Goal: Find specific page/section: Find specific page/section

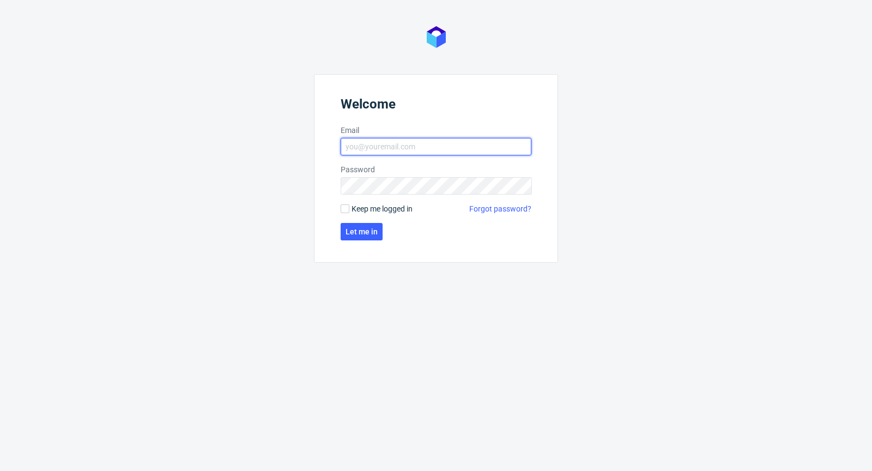
type input "michal.palasek@packhelp.com"
click at [368, 210] on span "Keep me logged in" at bounding box center [382, 208] width 61 height 11
click at [349, 210] on input "Keep me logged in" at bounding box center [345, 208] width 9 height 9
checkbox input "true"
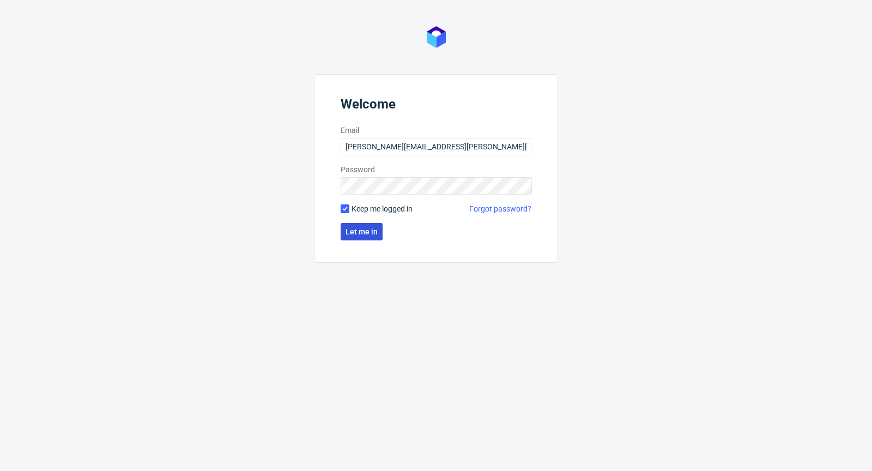
click at [363, 225] on button "Let me in" at bounding box center [362, 231] width 42 height 17
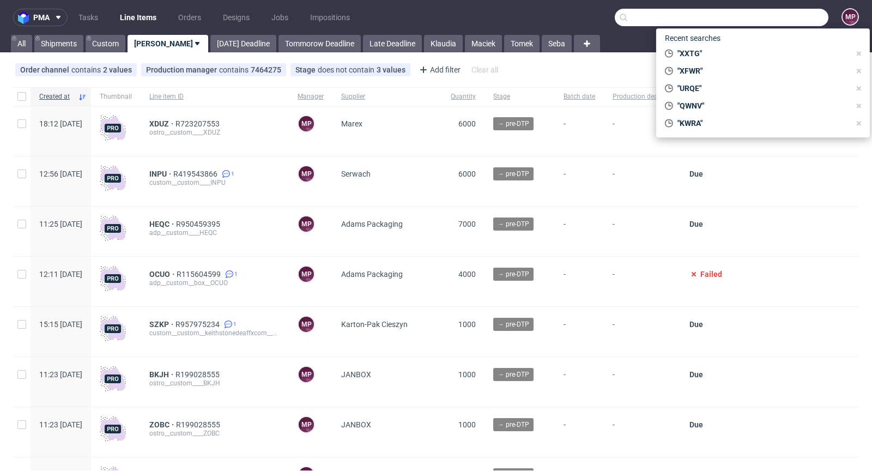
click at [784, 9] on input "text" at bounding box center [722, 17] width 214 height 17
paste input "OMYU"
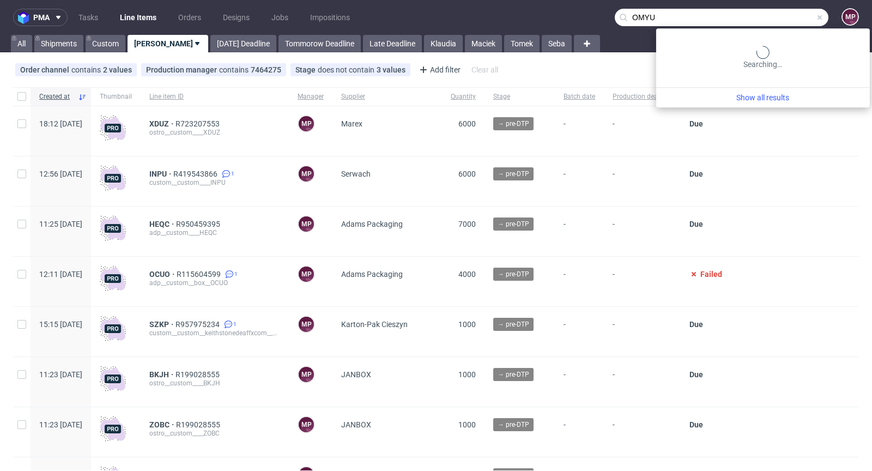
type input "OMYU"
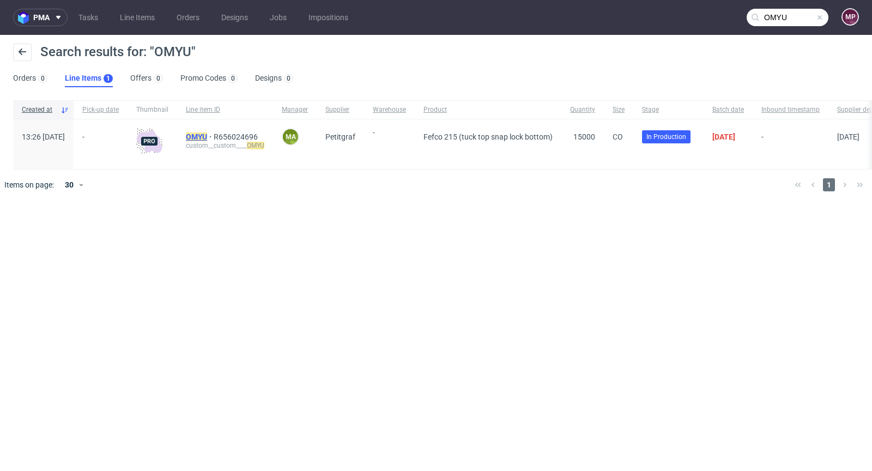
click at [207, 134] on mark "OMYU" at bounding box center [196, 136] width 21 height 9
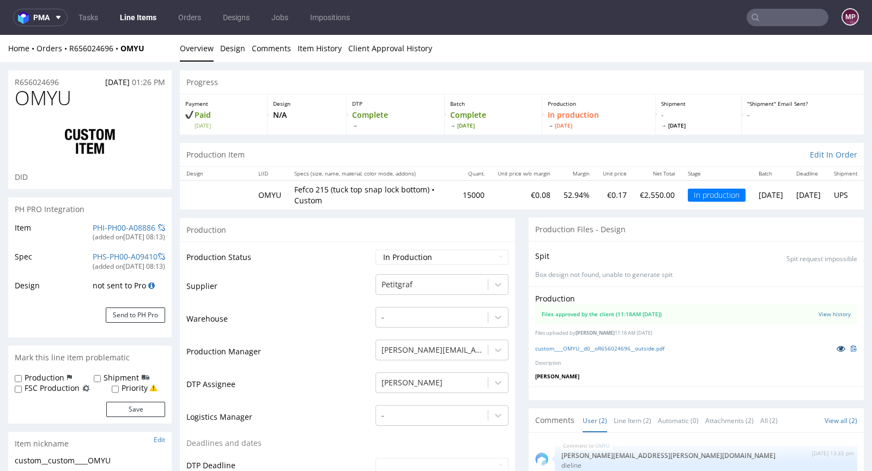
click at [837, 344] on icon at bounding box center [841, 348] width 9 height 8
click at [138, 225] on link "PHI-PH00-A08886" at bounding box center [124, 227] width 63 height 10
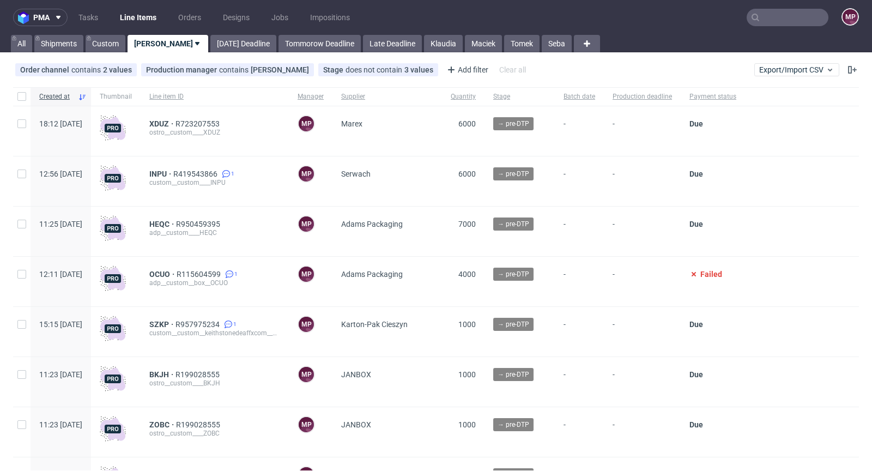
click at [793, 21] on input "text" at bounding box center [788, 17] width 82 height 17
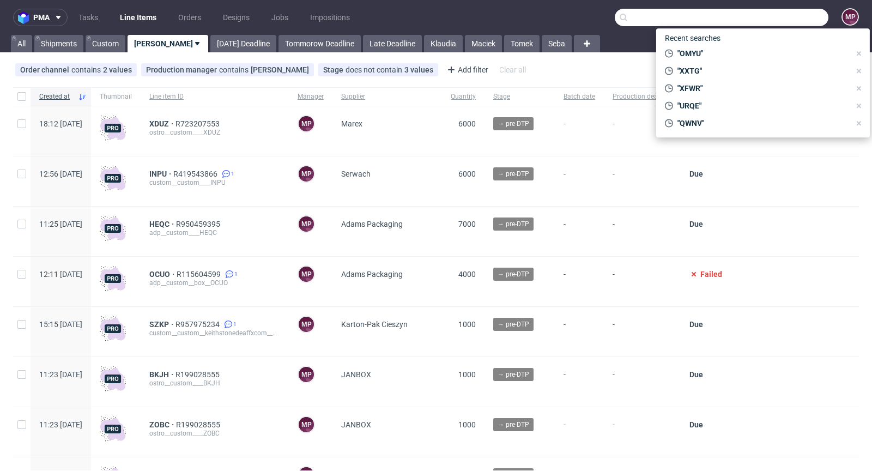
paste input "HSHL"
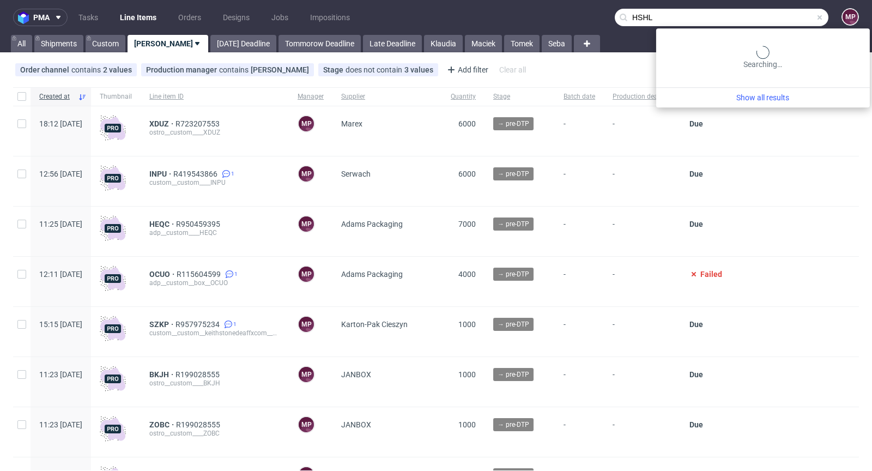
type input "HSHL"
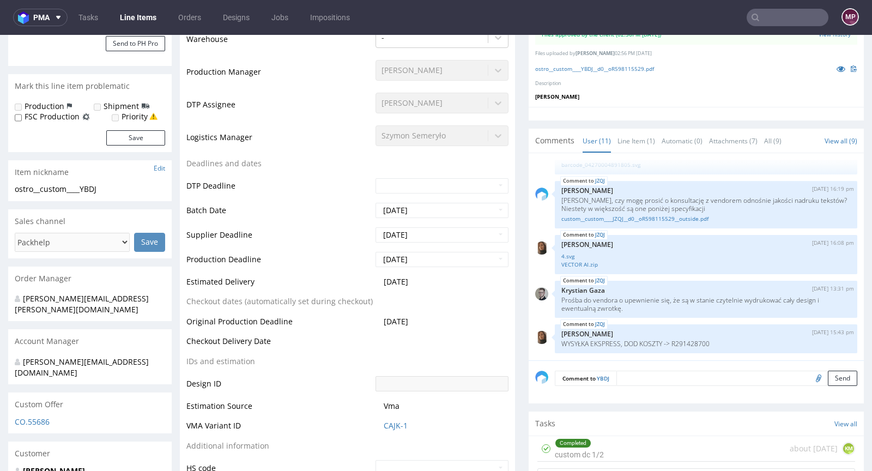
scroll to position [276, 0]
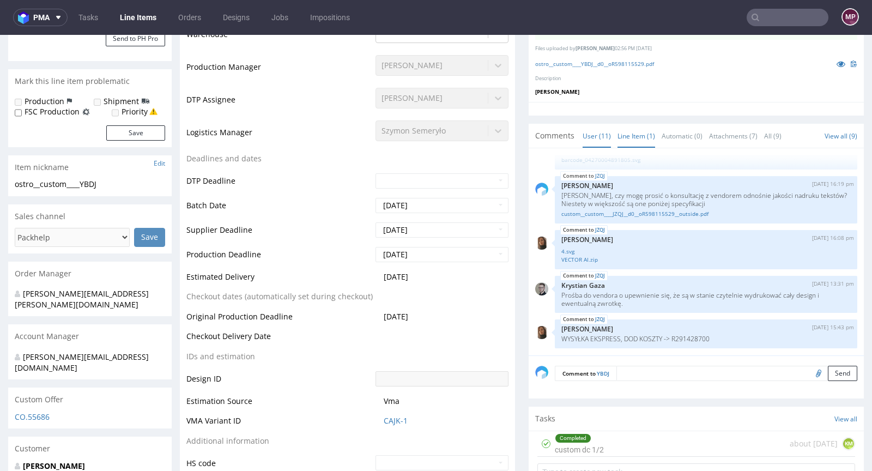
click at [632, 136] on link "Line Item (1)" at bounding box center [636, 135] width 38 height 23
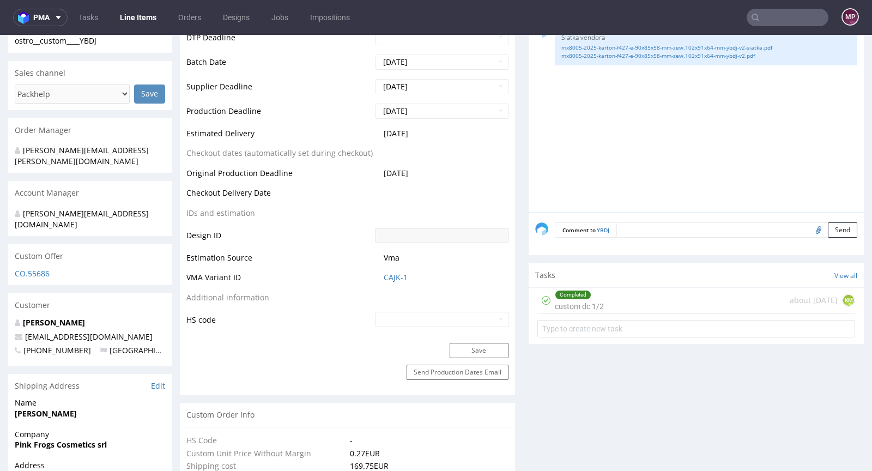
scroll to position [333, 0]
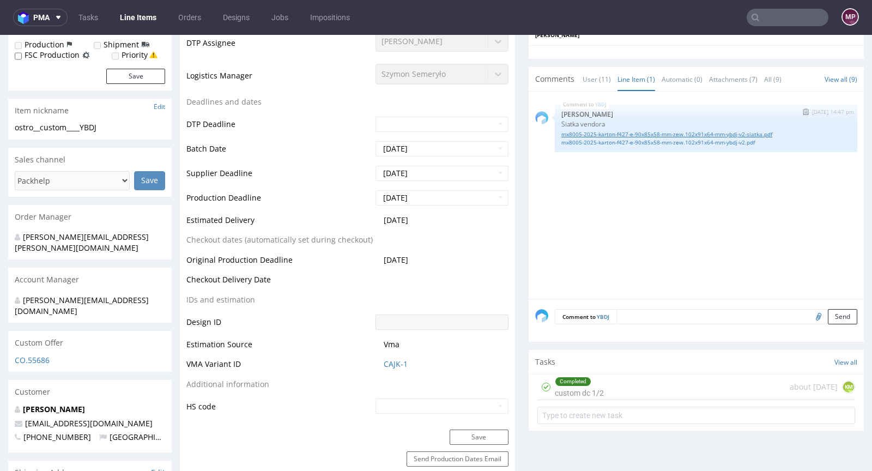
click at [611, 132] on link "mx8005-2025-karton-f427-e-90x85x58-mm-zew.102x91x64-mm-ybdj-v2-siatka.pdf" at bounding box center [705, 134] width 289 height 8
click at [631, 138] on link "mx8005-2025-karton-f427-e-90x85x58-mm-zew.102x91x64-mm-ybdj-v2.pdf" at bounding box center [705, 142] width 289 height 8
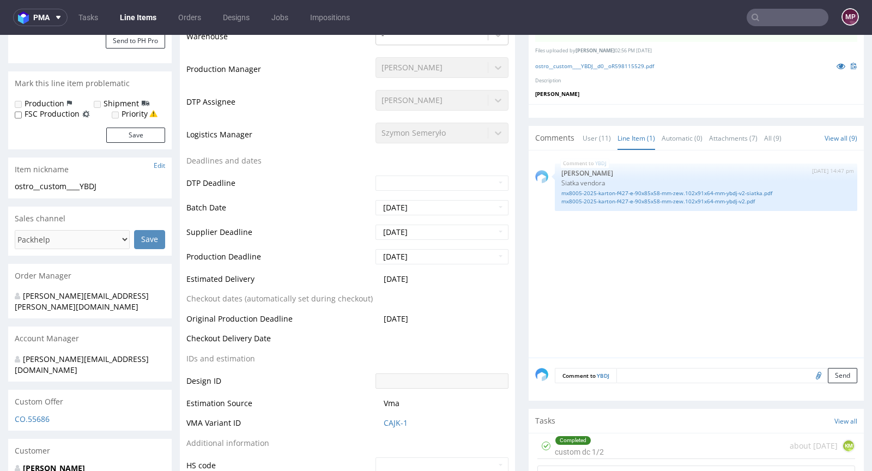
scroll to position [0, 0]
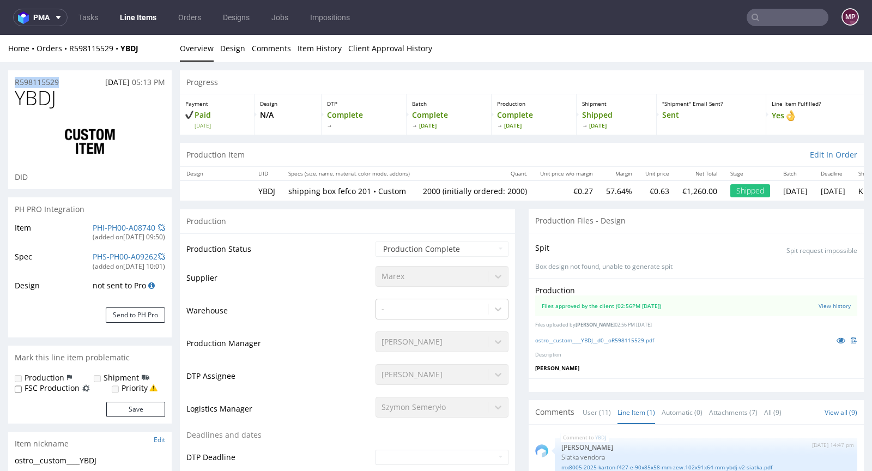
drag, startPoint x: 66, startPoint y: 79, endPoint x: 14, endPoint y: 82, distance: 52.9
click at [14, 82] on div "R598115529 18.06.2025 05:13 PM" at bounding box center [89, 78] width 163 height 17
copy p "R598115529"
drag, startPoint x: 147, startPoint y: 49, endPoint x: 119, endPoint y: 49, distance: 27.8
click at [119, 49] on div "Home Orders R598115529 YBDJ" at bounding box center [89, 48] width 163 height 11
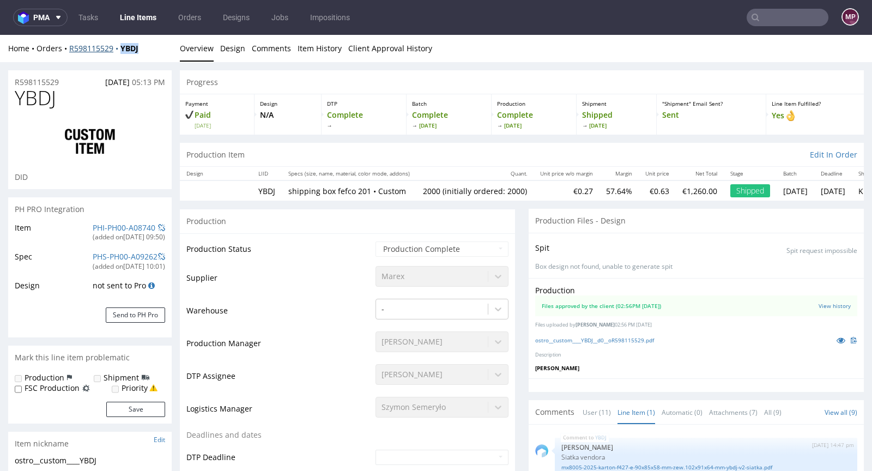
copy strong "YBDJ"
click at [63, 78] on div "R598115529 18.06.2025 05:13 PM" at bounding box center [89, 78] width 163 height 17
drag, startPoint x: 68, startPoint y: 95, endPoint x: 13, endPoint y: 55, distance: 68.4
click at [112, 115] on div at bounding box center [90, 141] width 150 height 61
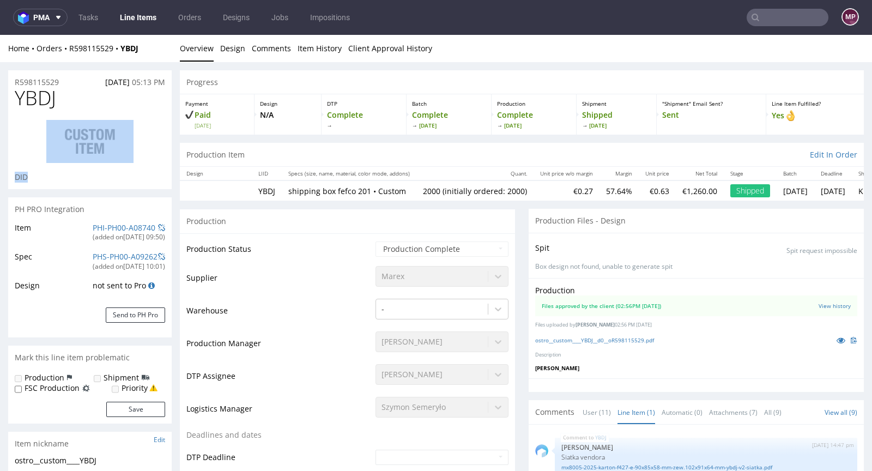
click at [113, 116] on div at bounding box center [90, 141] width 150 height 61
click at [97, 98] on h1 "YBDJ" at bounding box center [90, 98] width 150 height 22
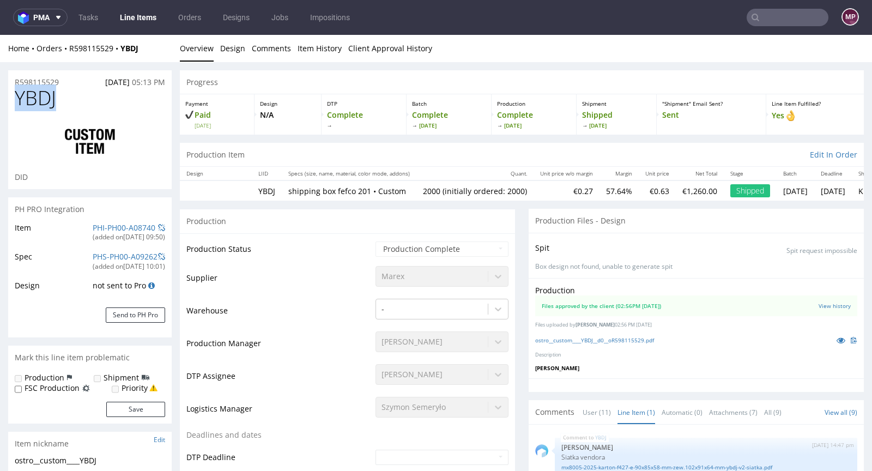
drag, startPoint x: 74, startPoint y: 100, endPoint x: 21, endPoint y: 96, distance: 53.5
click at [21, 96] on h1 "YBDJ" at bounding box center [90, 98] width 150 height 22
copy span "YBDJ"
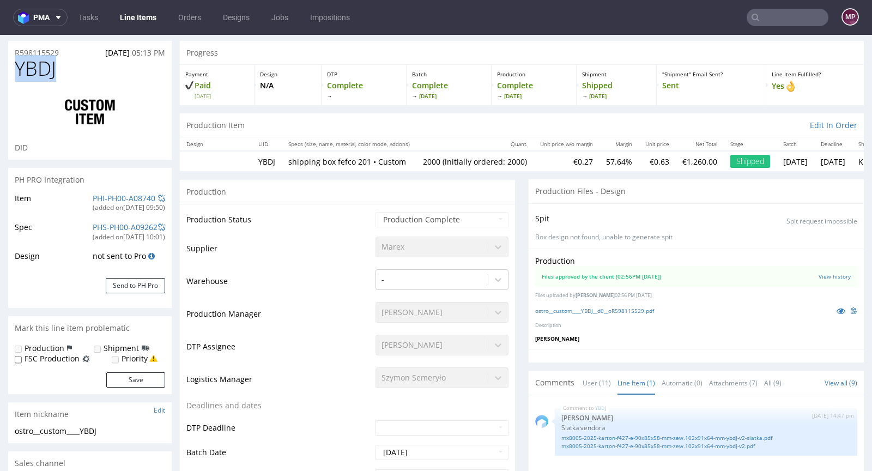
scroll to position [110, 0]
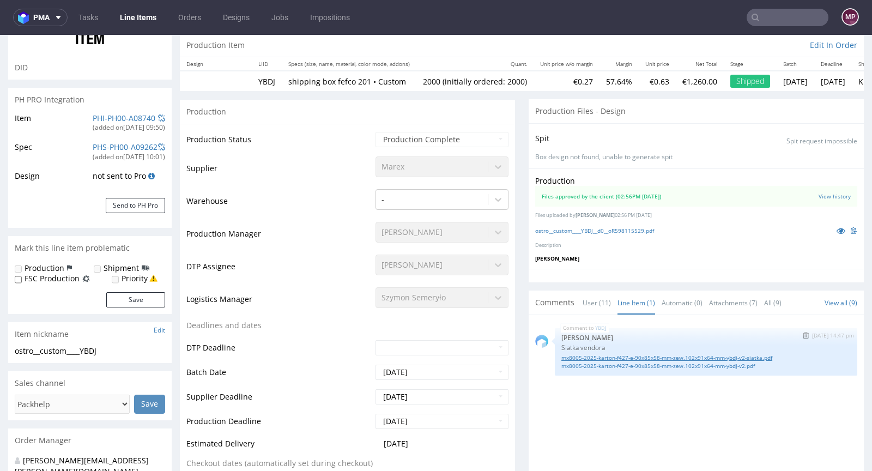
click at [631, 354] on link "mx8005-2025-karton-f427-e-90x85x58-mm-zew.102x91x64-mm-ybdj-v2-siatka.pdf" at bounding box center [705, 358] width 289 height 8
click at [616, 362] on link "mx8005-2025-karton-f427-e-90x85x58-mm-zew.102x91x64-mm-ybdj-v2.pdf" at bounding box center [705, 366] width 289 height 8
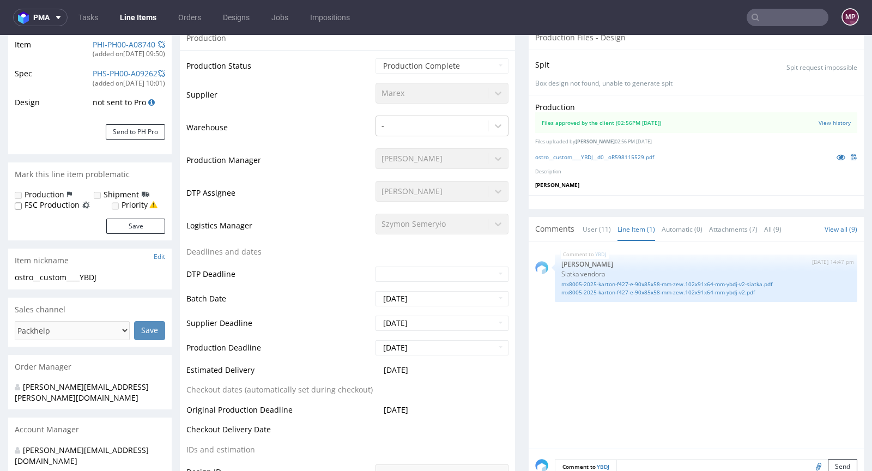
scroll to position [175, 0]
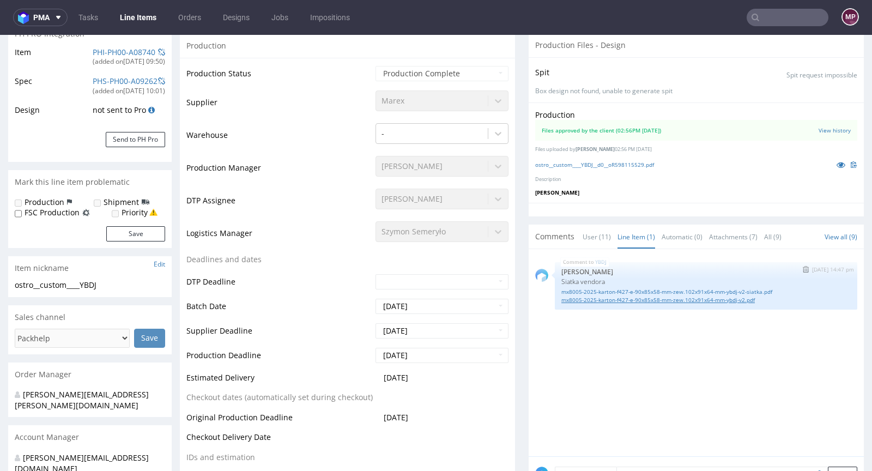
click at [590, 296] on link "mx8005-2025-karton-f427-e-90x85x58-mm-zew.102x91x64-mm-ybdj-v2.pdf" at bounding box center [705, 300] width 289 height 8
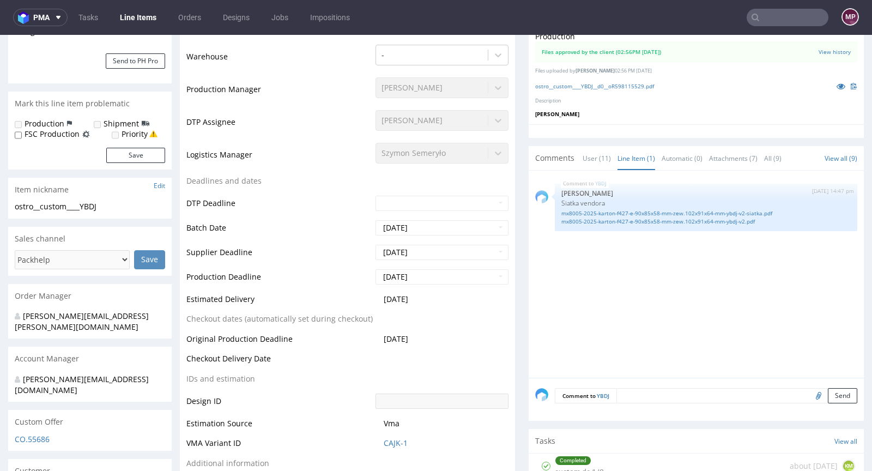
scroll to position [443, 0]
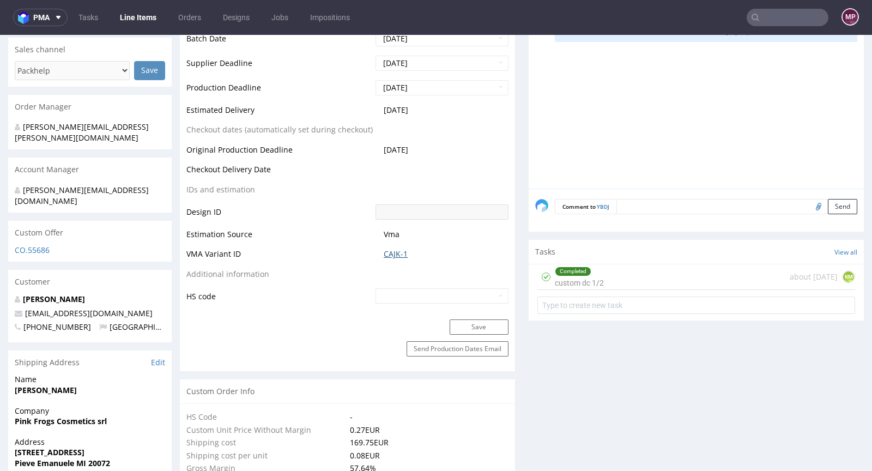
click at [396, 257] on link "CAJK-1" at bounding box center [396, 254] width 24 height 11
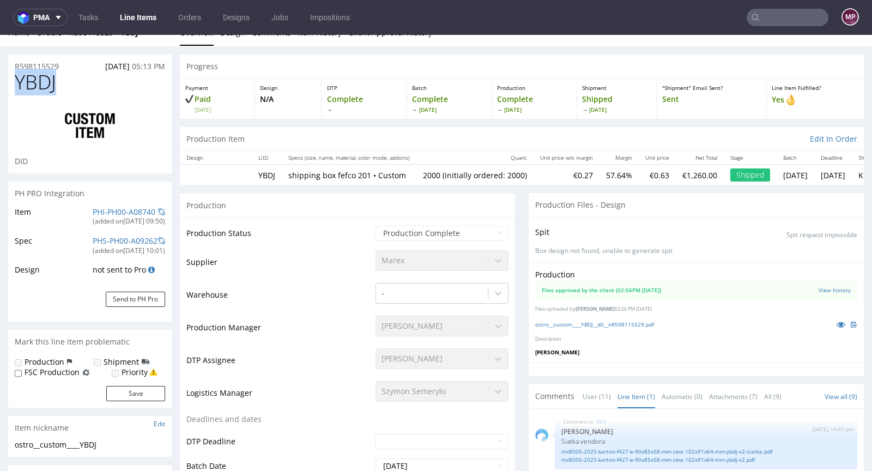
scroll to position [0, 0]
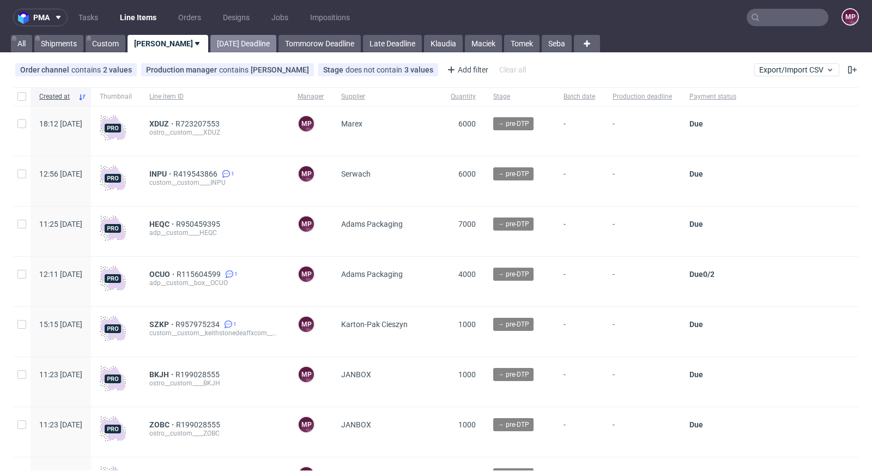
click at [214, 52] on link "[DATE] Deadline" at bounding box center [243, 43] width 66 height 17
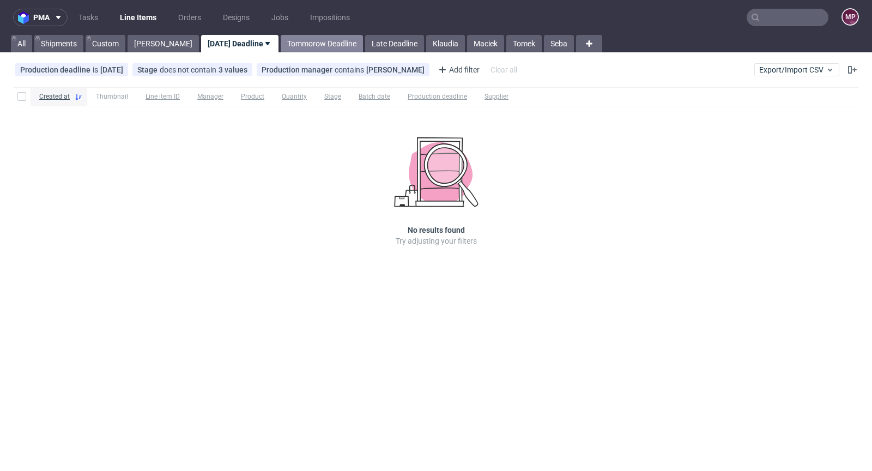
click at [281, 46] on link "Tommorow Deadline" at bounding box center [322, 43] width 82 height 17
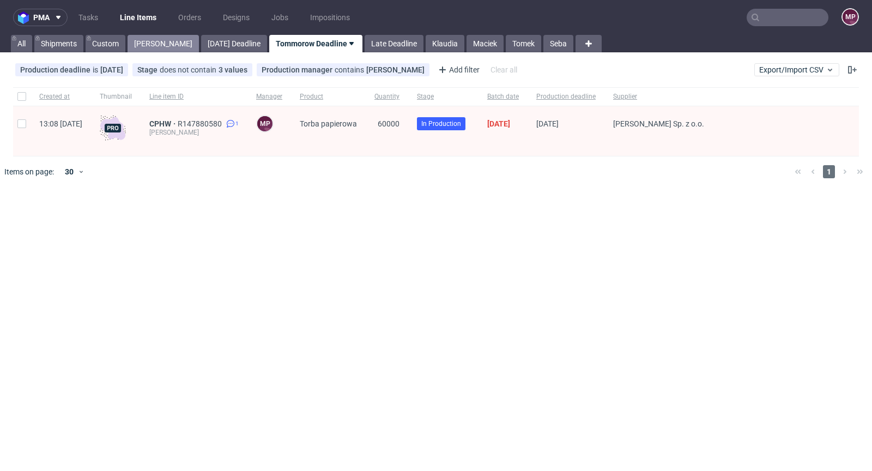
click at [149, 38] on link "Michał P." at bounding box center [163, 43] width 71 height 17
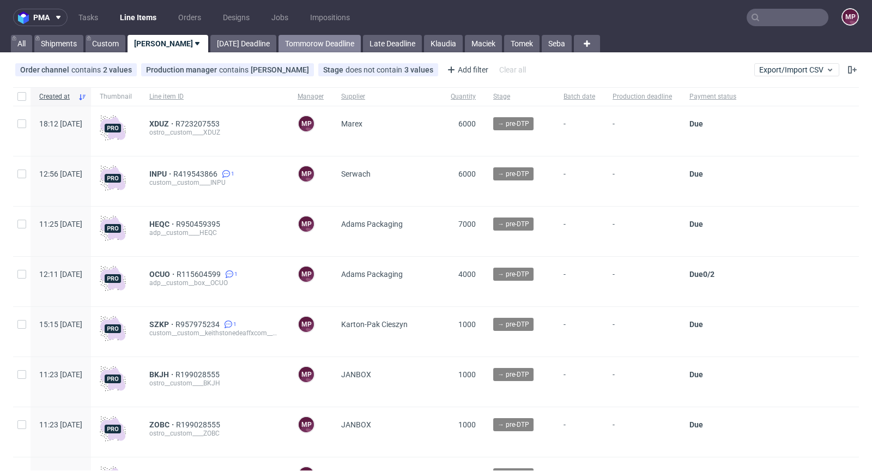
click at [278, 40] on link "Tommorow Deadline" at bounding box center [319, 43] width 82 height 17
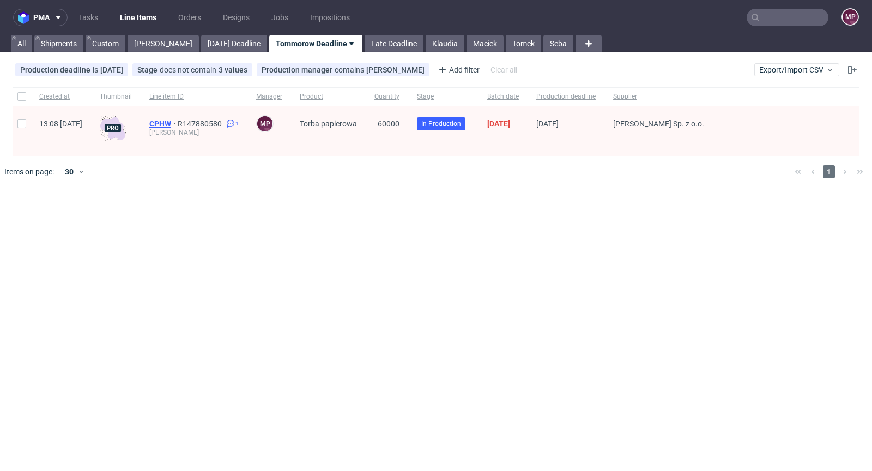
click at [178, 119] on span "CPHW" at bounding box center [163, 123] width 28 height 9
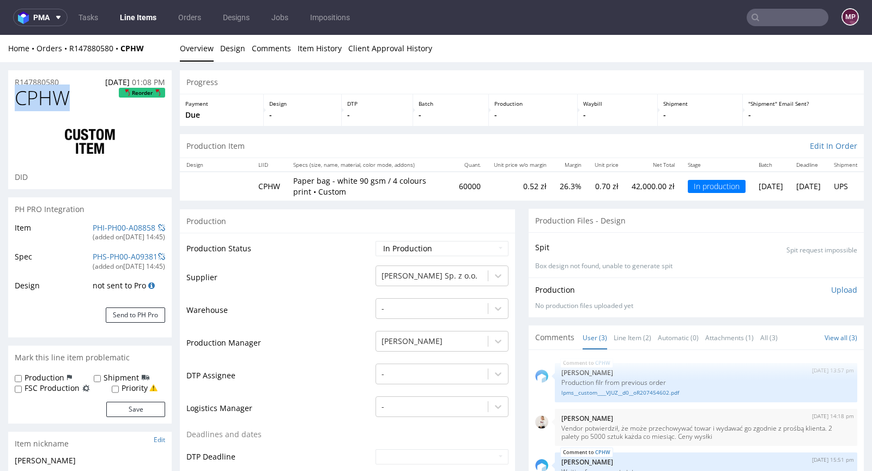
drag, startPoint x: 74, startPoint y: 103, endPoint x: 19, endPoint y: 102, distance: 55.1
click at [19, 102] on h1 "CPHW Reorder" at bounding box center [90, 98] width 150 height 22
copy span "CPHW"
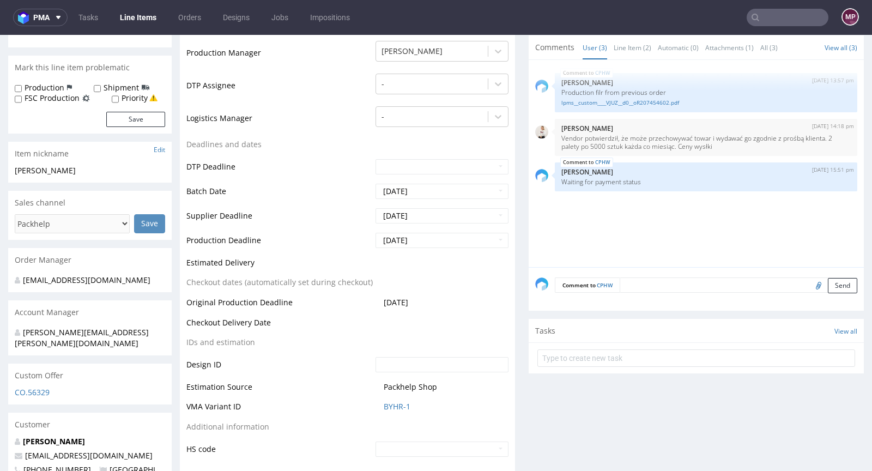
scroll to position [315, 0]
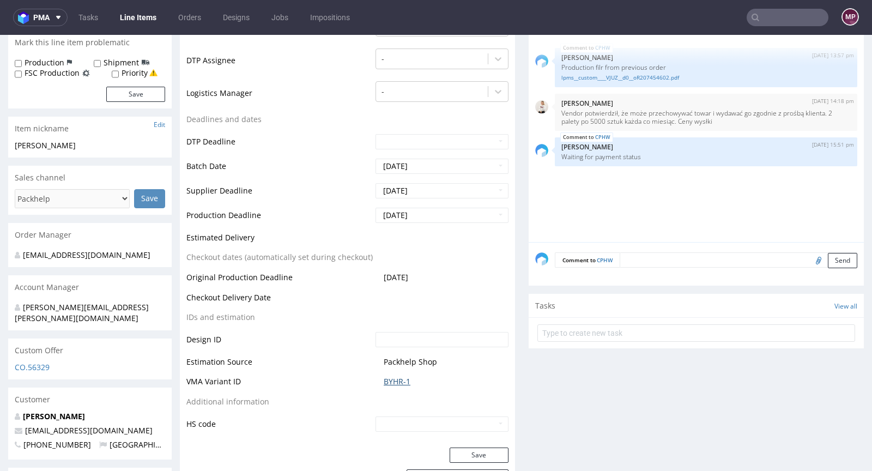
click at [396, 376] on link "BYHR-1" at bounding box center [397, 381] width 27 height 11
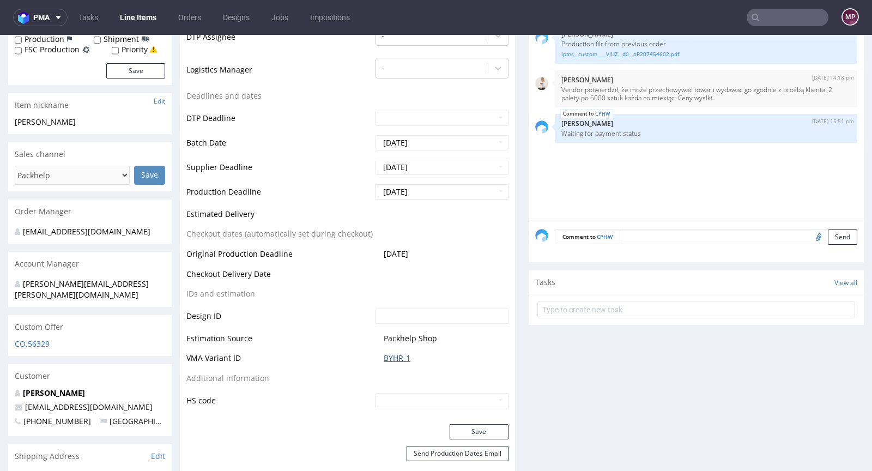
scroll to position [0, 0]
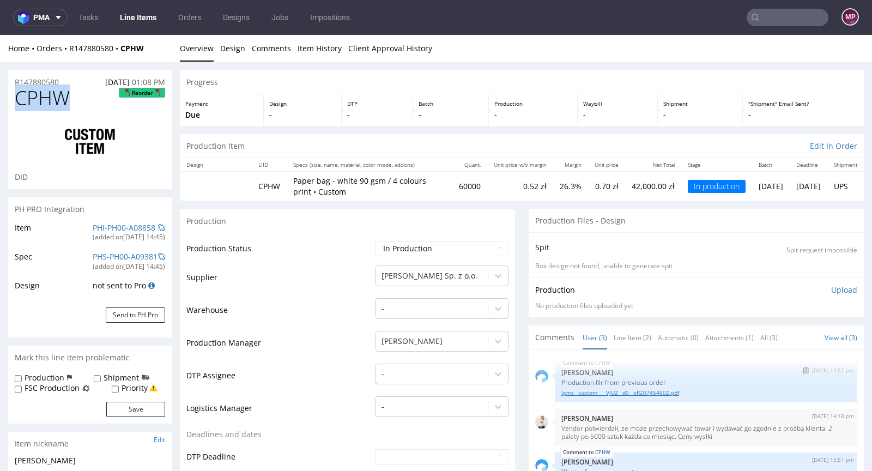
click at [596, 391] on link "lpms__custom____VJUZ__d0__oR207454602.pdf" at bounding box center [705, 393] width 289 height 8
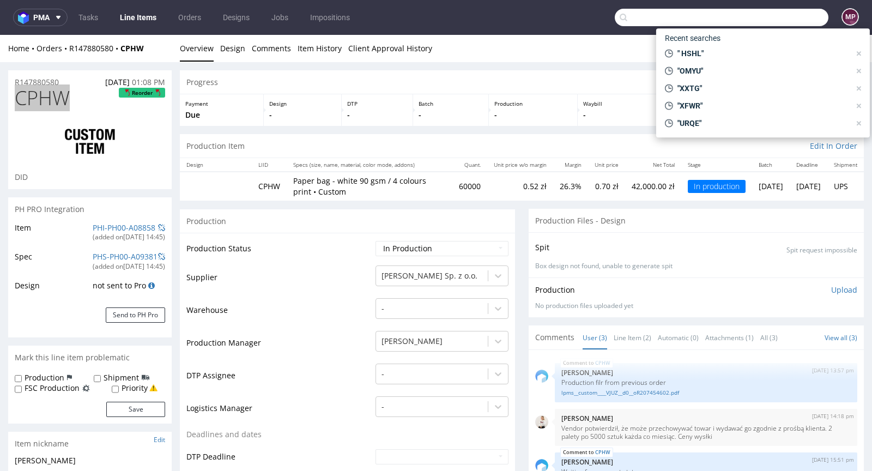
click at [791, 22] on input "text" at bounding box center [722, 17] width 214 height 17
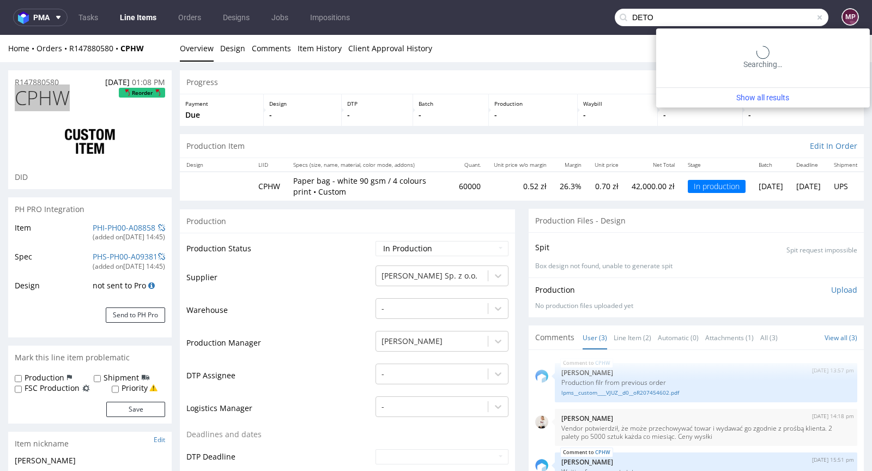
type input "DETO"
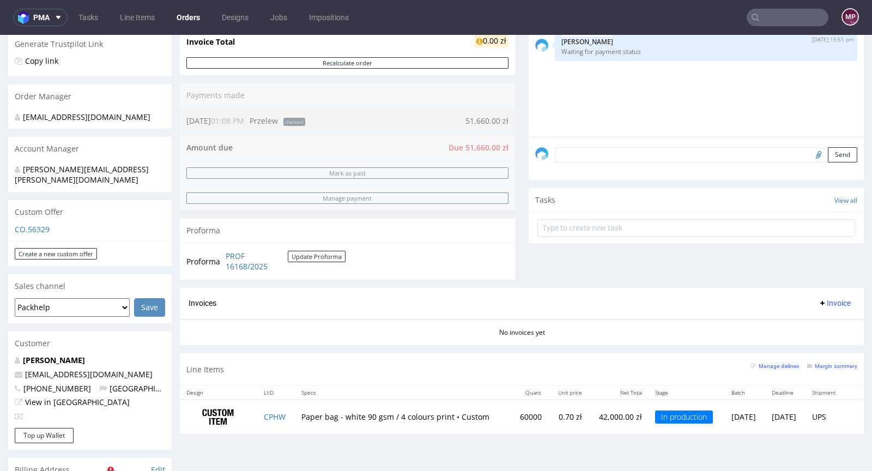
scroll to position [326, 0]
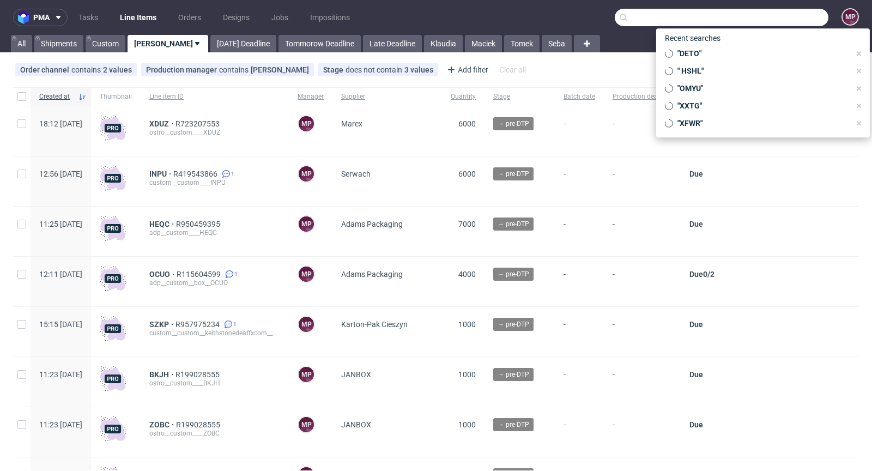
click at [782, 9] on input "text" at bounding box center [722, 17] width 214 height 17
paste input "DETO"
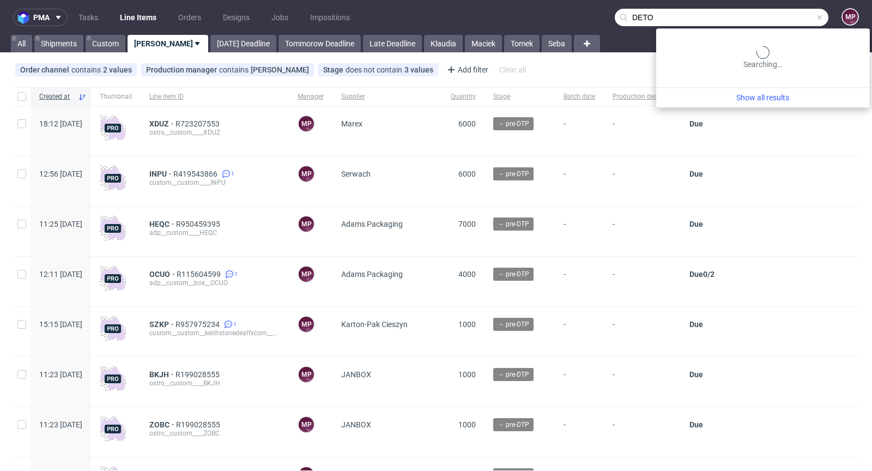
type input "DETO"
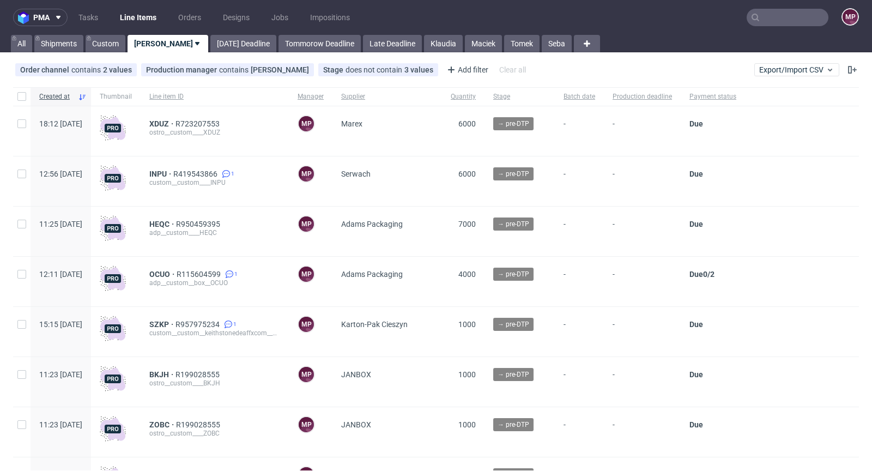
click at [786, 20] on input "text" at bounding box center [788, 17] width 82 height 17
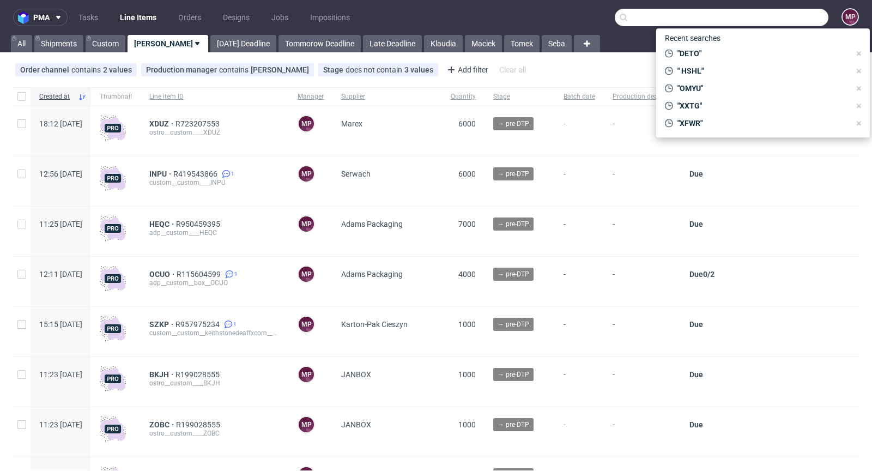
paste input "R671362240"
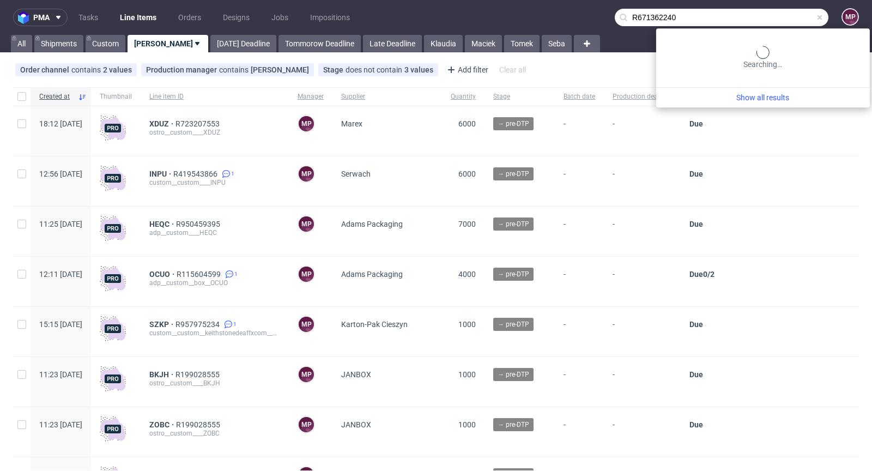
type input "R671362240"
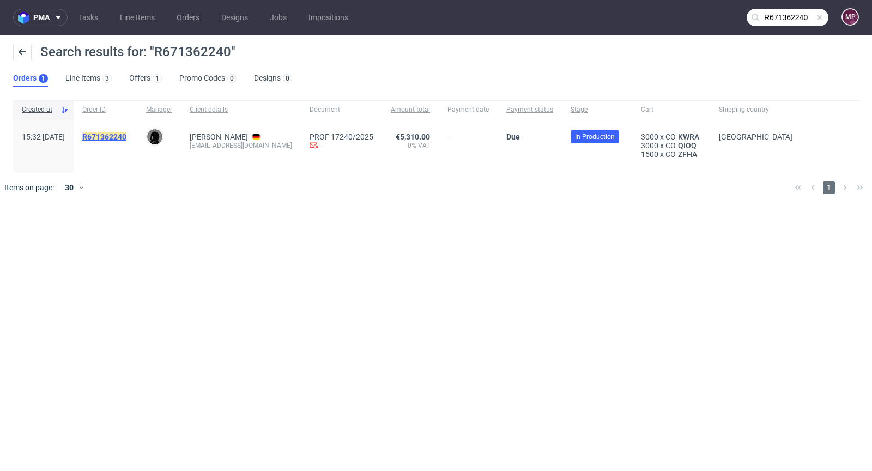
click at [126, 138] on mark "R671362240" at bounding box center [104, 136] width 44 height 9
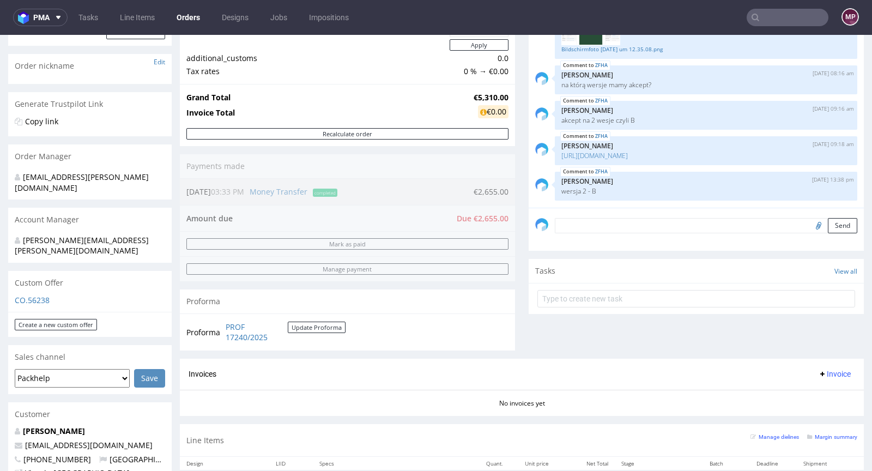
scroll to position [388, 0]
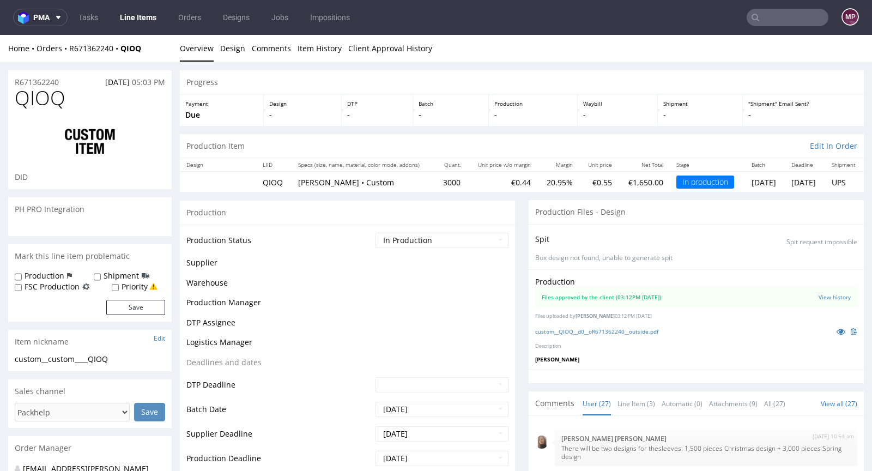
scroll to position [977, 0]
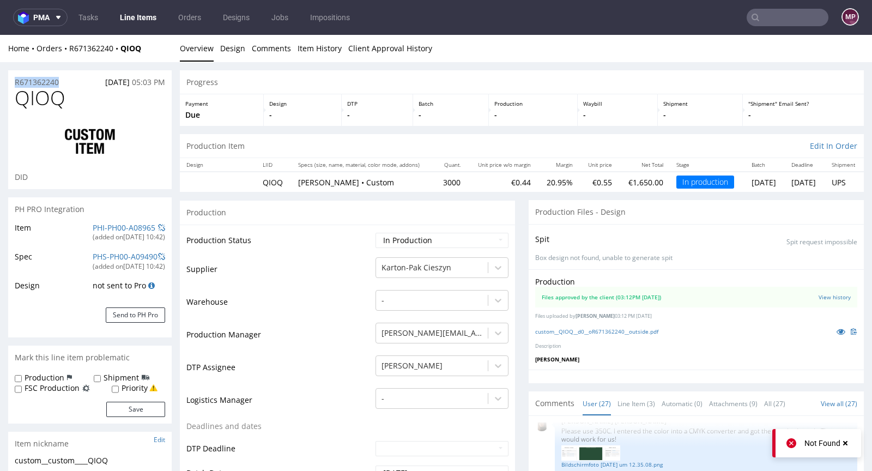
drag, startPoint x: 64, startPoint y: 81, endPoint x: 8, endPoint y: 81, distance: 56.1
click at [8, 81] on div "R671362240 13.08.2025 05:03 PM" at bounding box center [89, 78] width 163 height 17
copy p "R671362240"
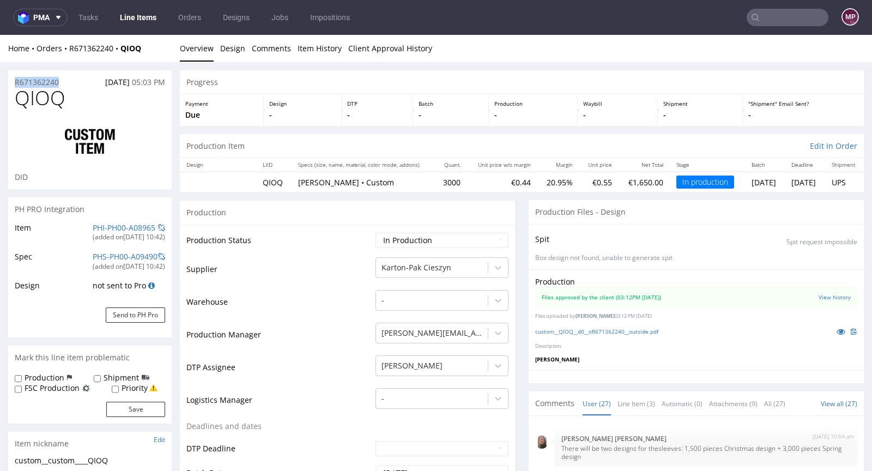
scroll to position [977, 0]
